Goal: Task Accomplishment & Management: Manage account settings

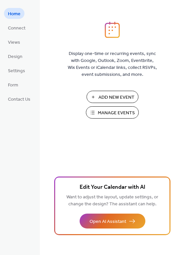
click at [123, 110] on span "Manage Events" at bounding box center [116, 113] width 37 height 7
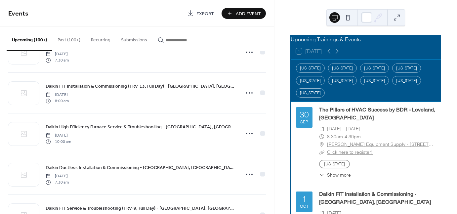
scroll to position [232, 0]
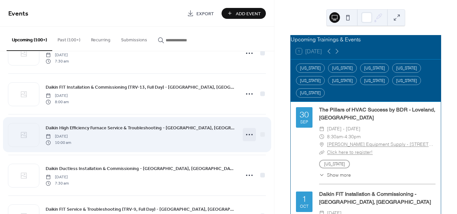
click at [248, 135] on icon at bounding box center [249, 134] width 11 height 11
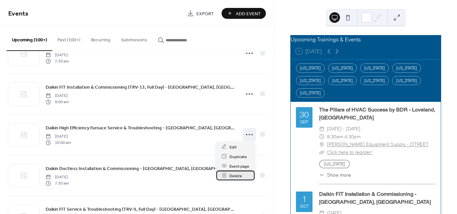
click at [240, 175] on span "Delete" at bounding box center [236, 175] width 13 height 7
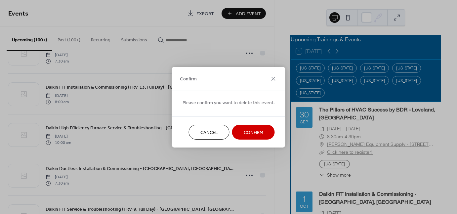
click at [265, 134] on button "Confirm" at bounding box center [253, 132] width 43 height 15
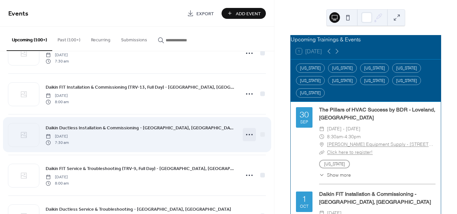
click at [251, 135] on icon at bounding box center [249, 134] width 11 height 11
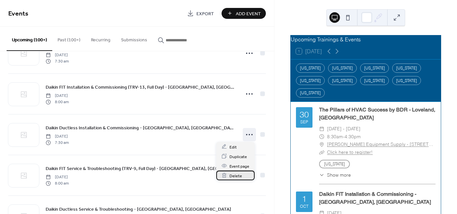
click at [234, 174] on span "Delete" at bounding box center [236, 175] width 13 height 7
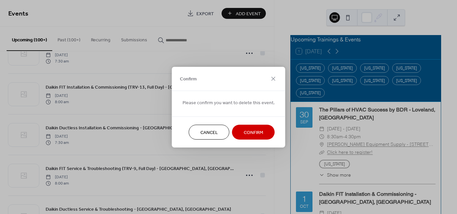
click at [244, 130] on span "Confirm" at bounding box center [254, 132] width 20 height 7
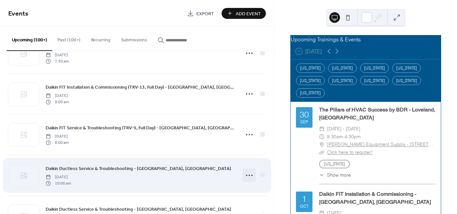
click at [248, 175] on icon at bounding box center [249, 175] width 11 height 11
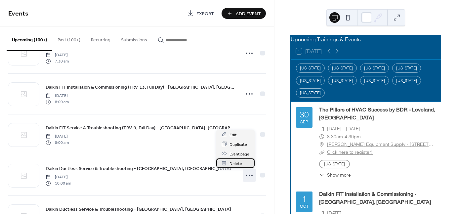
click at [234, 160] on span "Delete" at bounding box center [236, 163] width 13 height 7
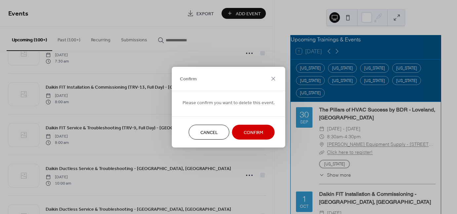
click at [254, 132] on span "Confirm" at bounding box center [254, 132] width 20 height 7
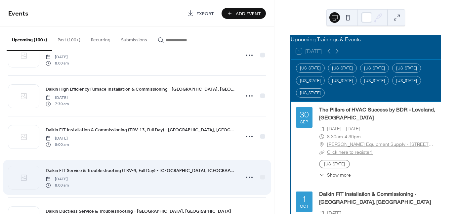
scroll to position [165, 0]
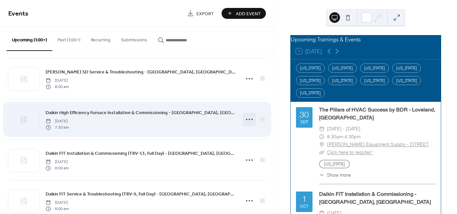
click at [249, 120] on icon at bounding box center [249, 119] width 11 height 11
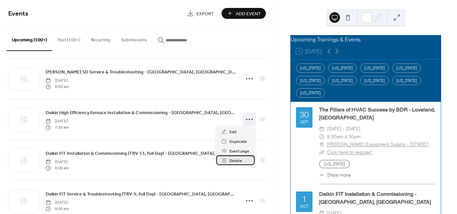
click at [238, 162] on span "Delete" at bounding box center [236, 161] width 13 height 7
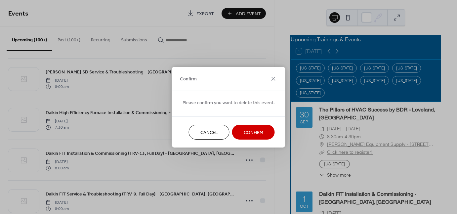
click at [253, 127] on button "Confirm" at bounding box center [253, 132] width 43 height 15
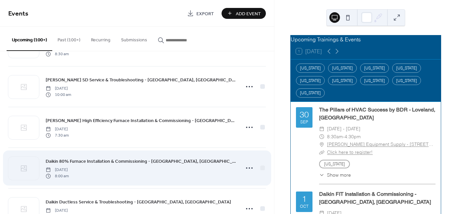
scroll to position [662, 0]
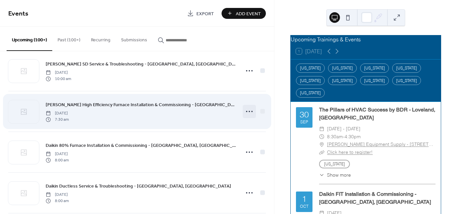
click at [249, 111] on icon at bounding box center [249, 111] width 11 height 11
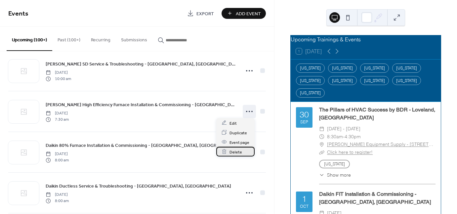
click at [245, 150] on div "Delete" at bounding box center [235, 152] width 38 height 10
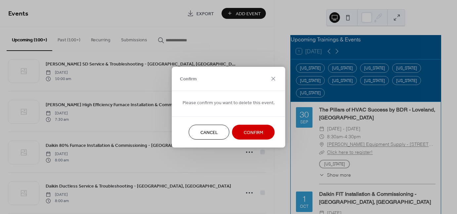
click at [252, 132] on span "Confirm" at bounding box center [254, 132] width 20 height 7
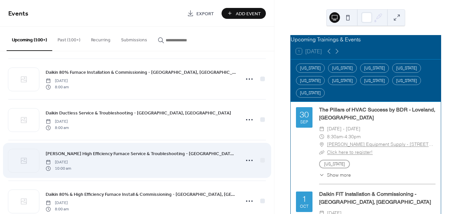
scroll to position [695, 0]
click at [246, 160] on icon at bounding box center [249, 160] width 11 height 11
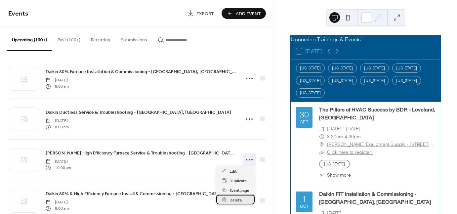
click at [236, 200] on span "Delete" at bounding box center [236, 200] width 13 height 7
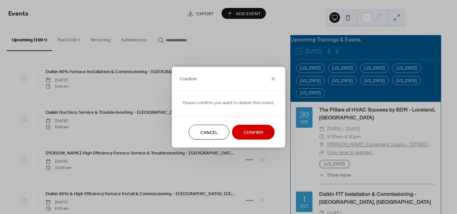
click at [244, 132] on span "Confirm" at bounding box center [254, 132] width 20 height 7
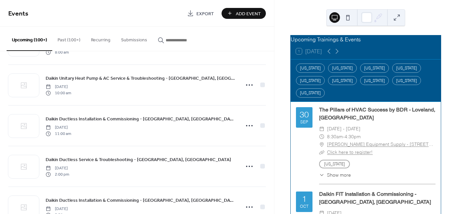
scroll to position [1026, 0]
